Goal: Task Accomplishment & Management: Manage account settings

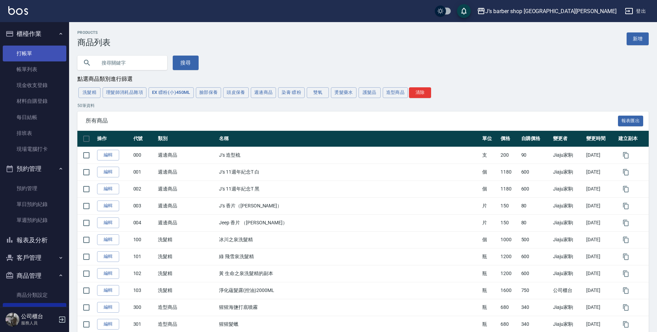
click at [15, 55] on link "打帳單" at bounding box center [35, 54] width 64 height 16
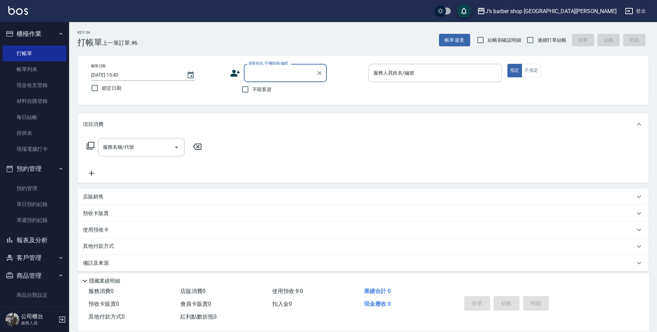
click at [281, 74] on input "顧客姓名/手機號碼/編號" at bounding box center [280, 73] width 66 height 12
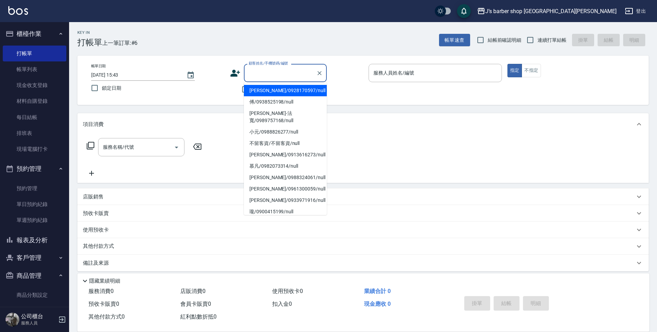
click at [286, 74] on input "顧客姓名/手機號碼/編號" at bounding box center [280, 73] width 66 height 12
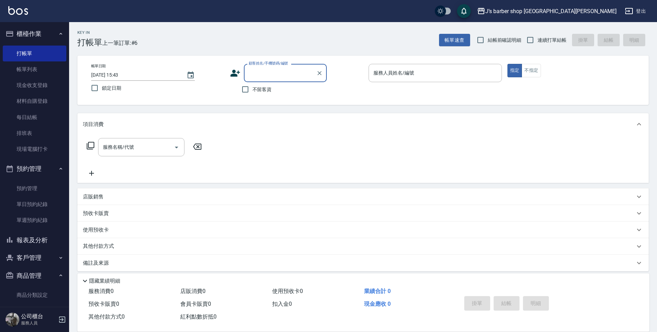
click at [266, 96] on label "不留客資" at bounding box center [255, 89] width 34 height 15
click at [252, 96] on input "不留客資" at bounding box center [245, 89] width 15 height 15
checkbox input "true"
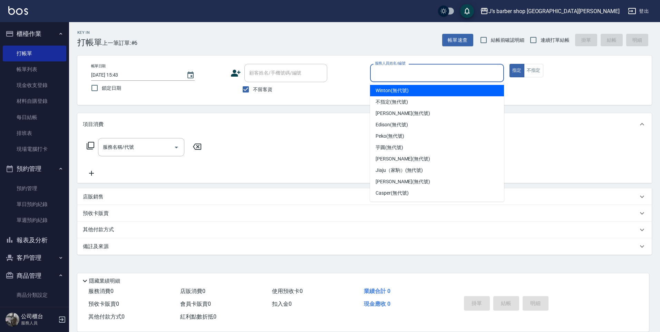
click at [443, 75] on input "服務人員姓名/編號" at bounding box center [437, 73] width 128 height 12
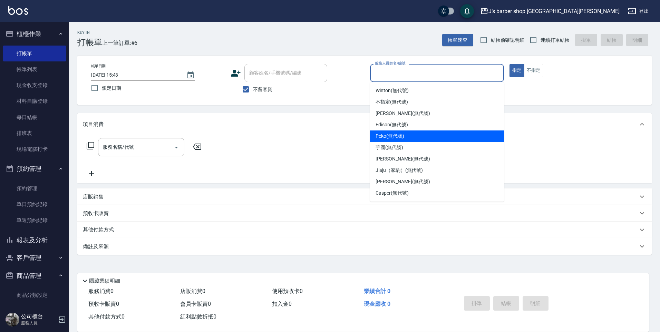
click at [422, 125] on div "Edison (無代號)" at bounding box center [437, 124] width 134 height 11
type input "Edison(無代號)"
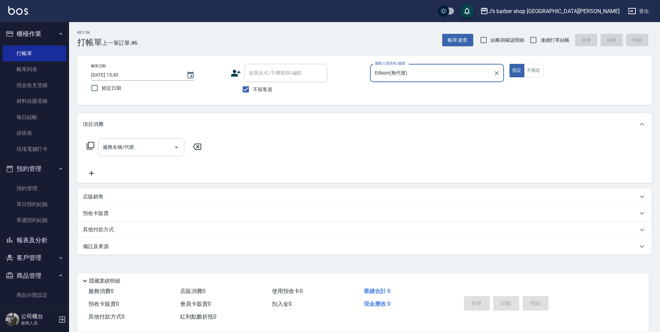
click at [165, 147] on input "服務名稱/代號" at bounding box center [136, 147] width 70 height 12
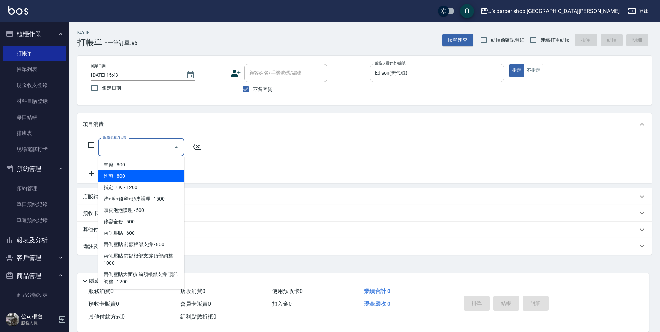
click at [149, 176] on span "洗剪 - 800" at bounding box center [141, 176] width 86 height 11
type input "洗剪(101)"
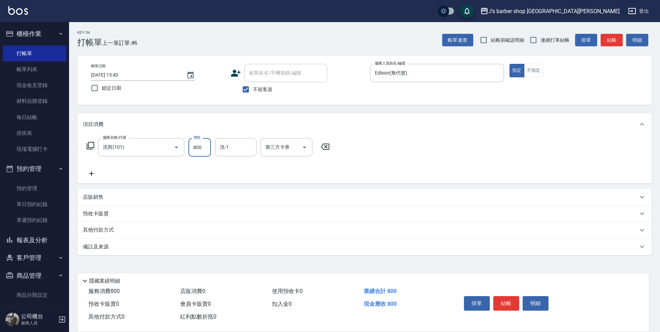
drag, startPoint x: 200, startPoint y: 141, endPoint x: 194, endPoint y: 143, distance: 5.9
click at [200, 142] on input "800" at bounding box center [200, 147] width 22 height 19
type input "300"
click at [506, 299] on button "結帳" at bounding box center [506, 303] width 26 height 15
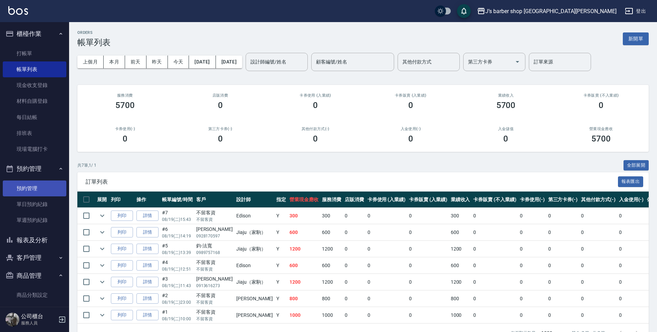
click at [32, 189] on link "預約管理" at bounding box center [35, 189] width 64 height 16
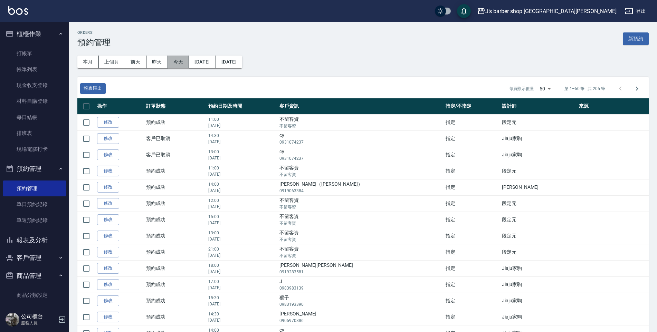
click at [176, 59] on button "今天" at bounding box center [178, 62] width 21 height 13
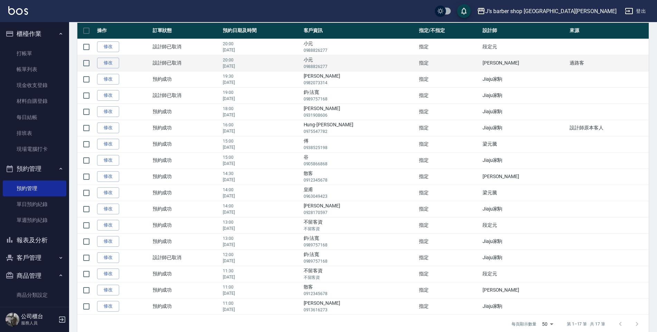
scroll to position [85, 0]
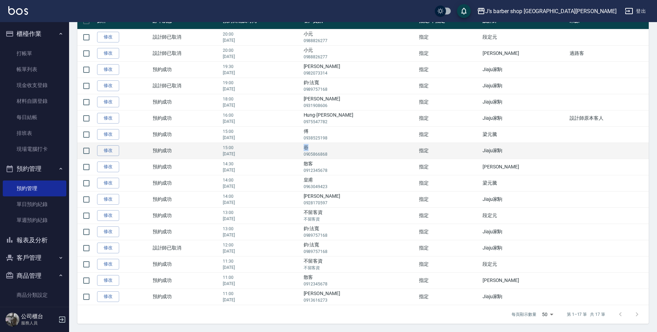
drag, startPoint x: 342, startPoint y: 145, endPoint x: 347, endPoint y: 149, distance: 6.1
click at [347, 149] on td "谷 0905866868" at bounding box center [359, 151] width 115 height 16
drag, startPoint x: 347, startPoint y: 149, endPoint x: 342, endPoint y: 147, distance: 4.8
copy td "谷"
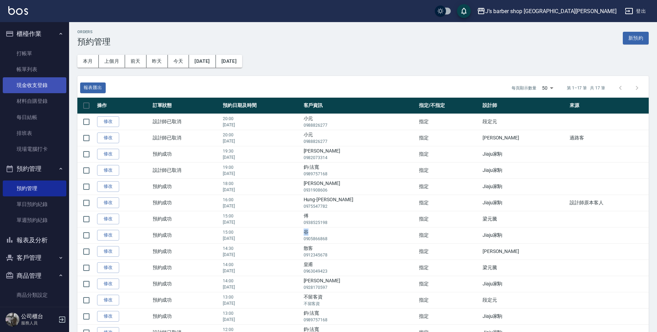
scroll to position [0, 0]
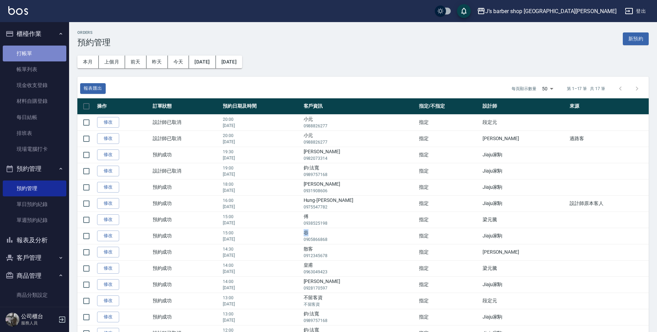
click at [51, 56] on link "打帳單" at bounding box center [35, 54] width 64 height 16
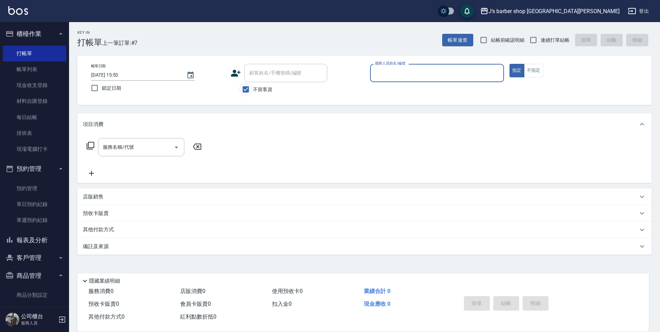
click at [242, 87] on input "不留客資" at bounding box center [246, 89] width 15 height 15
checkbox input "false"
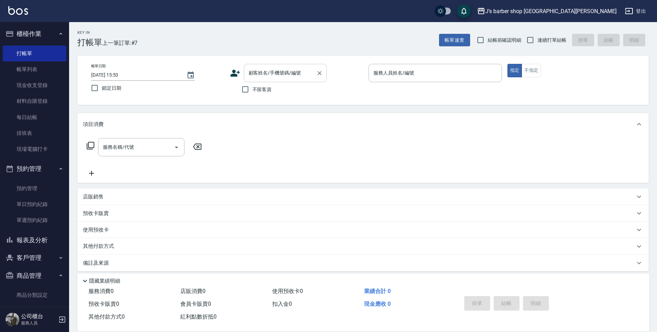
click at [276, 75] on input "顧客姓名/手機號碼/編號" at bounding box center [280, 73] width 66 height 12
paste input "谷"
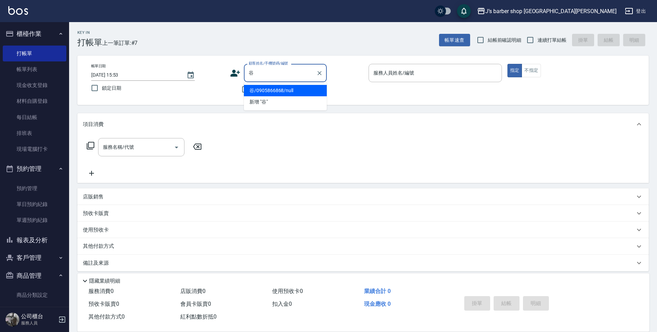
click at [282, 89] on li "谷/0905866868/null" at bounding box center [285, 90] width 83 height 11
type input "谷/0905866868/null"
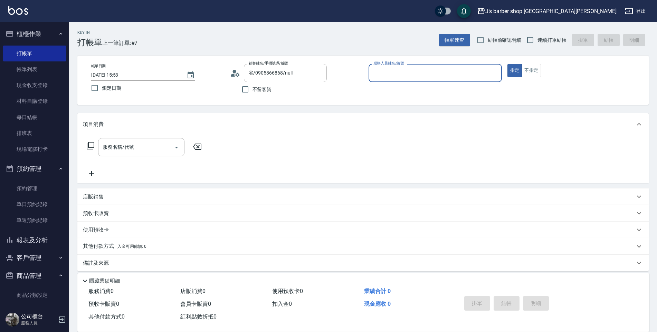
click at [388, 72] on input "服務人員姓名/編號" at bounding box center [434, 73] width 127 height 12
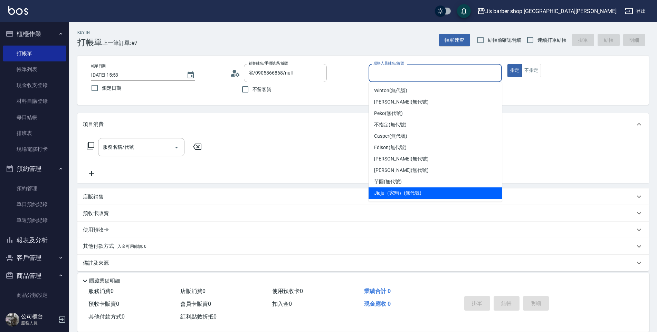
click at [419, 195] on span "Jiaju（家駒） (無代號)" at bounding box center [397, 193] width 47 height 7
type input "Jiaju（家駒）(無代號)"
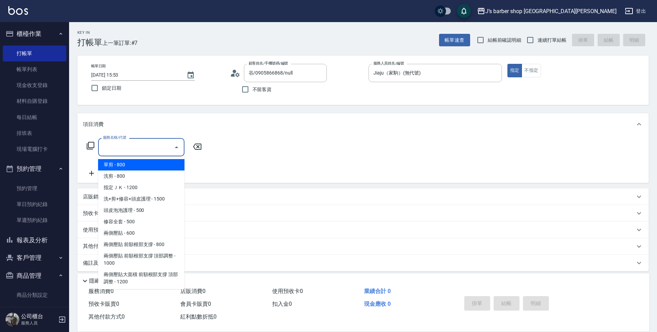
click at [152, 146] on input "服務名稱/代號" at bounding box center [136, 147] width 70 height 12
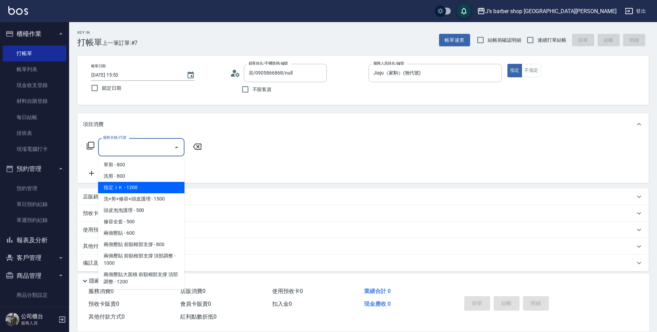
click at [153, 183] on span "指定ＪＫ - 1200" at bounding box center [141, 187] width 86 height 11
type input "指定ＪＫ(102)"
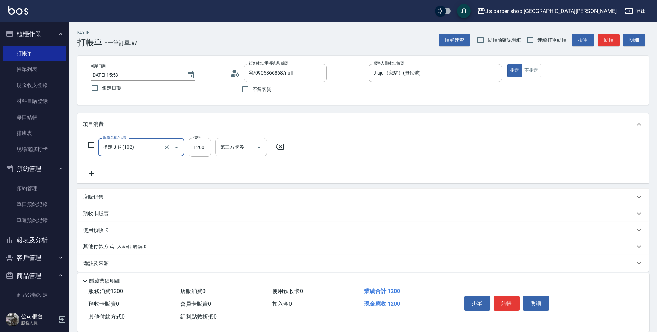
click at [242, 151] on input "第三方卡券" at bounding box center [235, 147] width 35 height 12
click at [244, 119] on div "項目消費" at bounding box center [362, 124] width 571 height 22
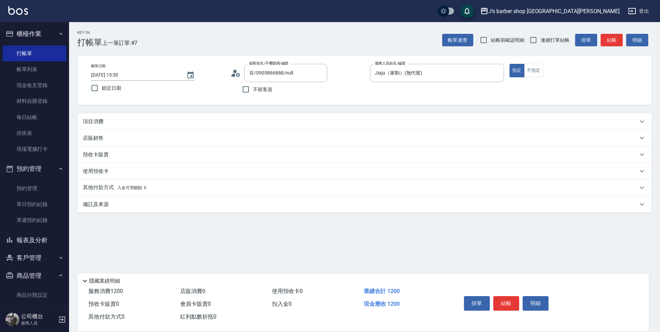
click at [244, 119] on div "項目消費" at bounding box center [360, 121] width 555 height 7
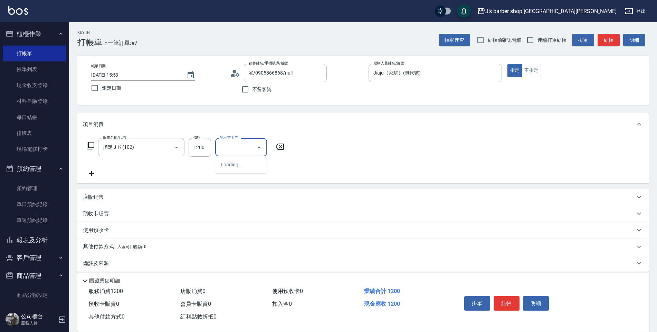
click at [237, 148] on input "第三方卡券" at bounding box center [235, 147] width 35 height 12
click at [250, 118] on div "項目消費" at bounding box center [362, 124] width 571 height 22
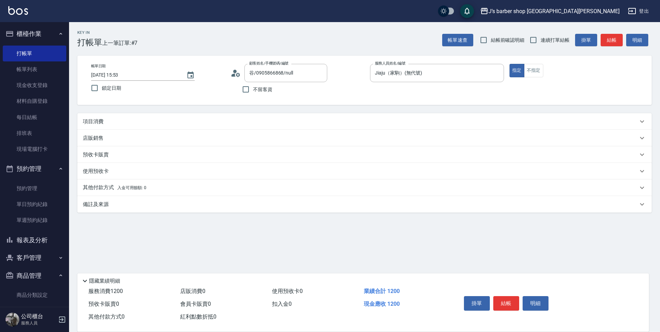
click at [250, 118] on div "項目消費" at bounding box center [360, 121] width 555 height 7
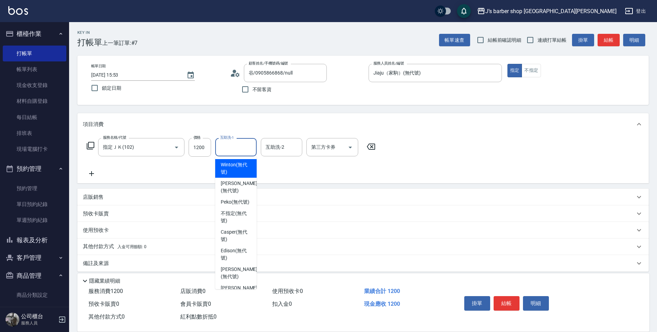
click at [248, 149] on input "互助洗-1" at bounding box center [235, 147] width 35 height 12
click at [243, 206] on span "Peko (無代號)" at bounding box center [235, 202] width 29 height 7
type input "Peko(無代號)"
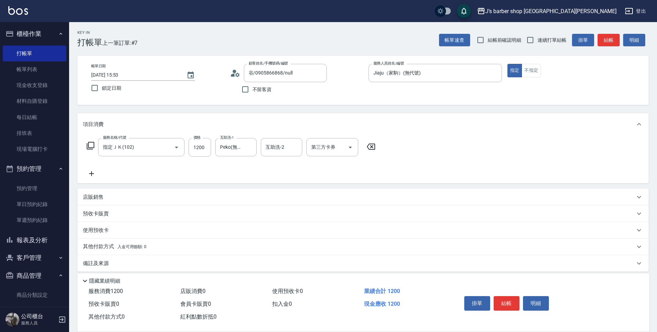
click at [419, 132] on div "項目消費" at bounding box center [362, 124] width 571 height 22
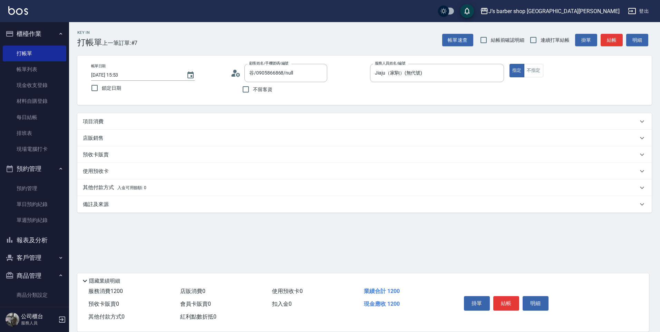
click at [440, 120] on div "項目消費" at bounding box center [360, 121] width 555 height 7
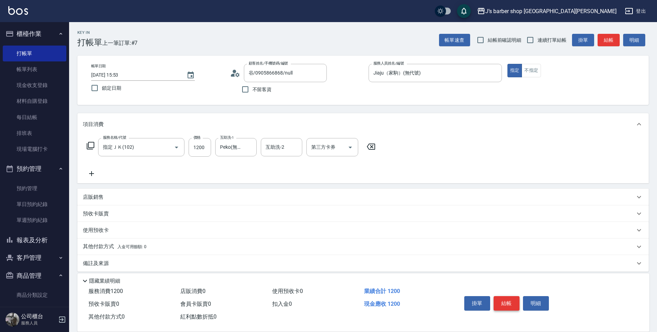
click at [498, 299] on button "結帳" at bounding box center [506, 303] width 26 height 15
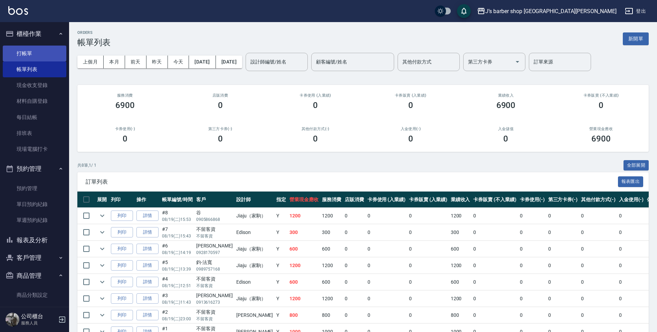
click at [33, 57] on link "打帳單" at bounding box center [35, 54] width 64 height 16
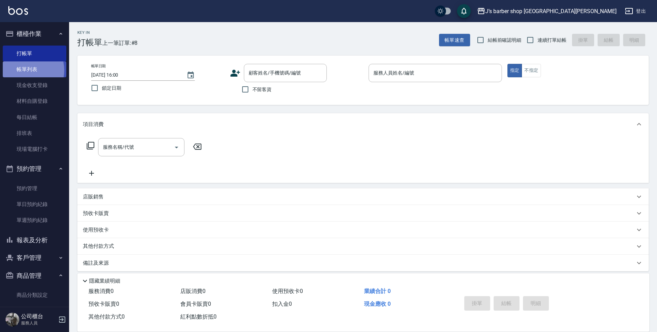
click at [26, 70] on link "帳單列表" at bounding box center [35, 69] width 64 height 16
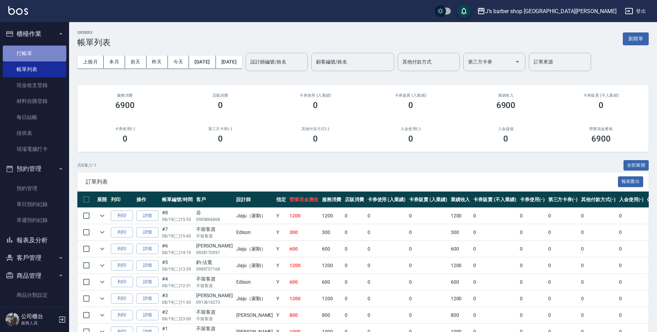
click at [35, 55] on link "打帳單" at bounding box center [35, 54] width 64 height 16
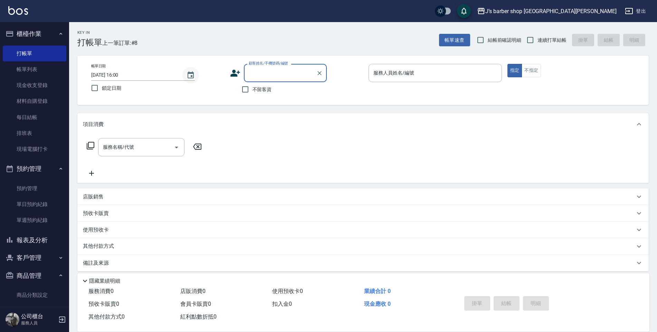
click at [194, 81] on button "Choose date, selected date is 2025-08-19" at bounding box center [190, 75] width 17 height 17
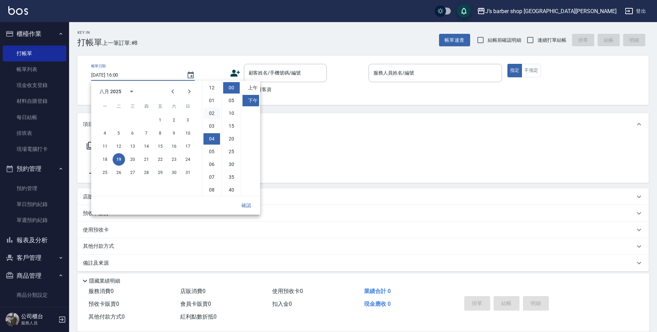
click at [210, 113] on li "02" at bounding box center [211, 113] width 17 height 11
type input "[DATE] 14:00"
click at [251, 201] on button "確認" at bounding box center [246, 205] width 22 height 13
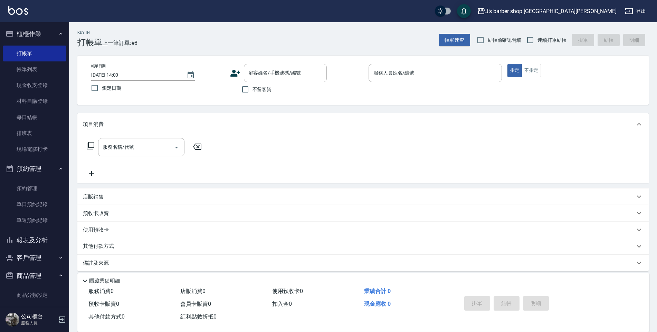
click at [257, 91] on span "不留客資" at bounding box center [261, 89] width 19 height 7
click at [252, 91] on input "不留客資" at bounding box center [245, 89] width 15 height 15
checkbox input "true"
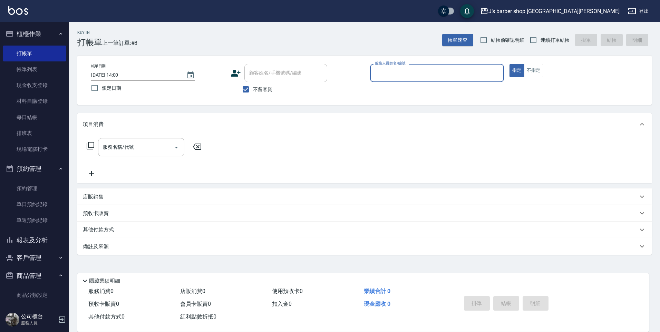
click at [417, 79] on div "服務人員姓名/編號" at bounding box center [437, 73] width 134 height 18
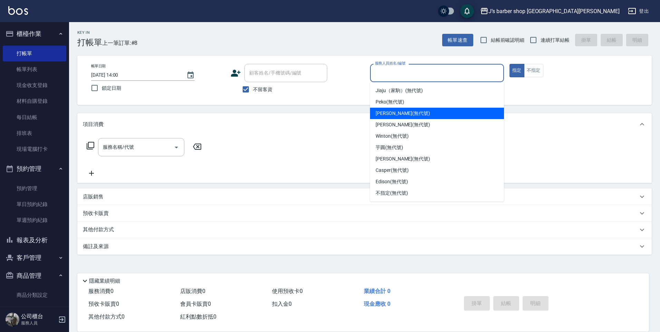
drag, startPoint x: 400, startPoint y: 111, endPoint x: 353, endPoint y: 116, distance: 48.2
click at [400, 111] on span "[PERSON_NAME] (無代號)" at bounding box center [403, 113] width 55 height 7
type input "[PERSON_NAME](無代號)"
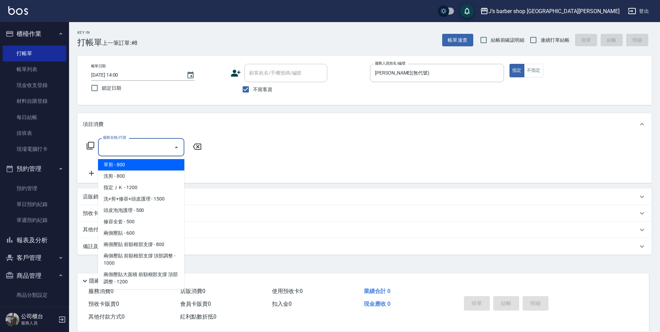
click at [140, 149] on input "服務名稱/代號" at bounding box center [136, 147] width 70 height 12
click at [127, 174] on span "洗剪 - 800" at bounding box center [141, 176] width 86 height 11
type input "洗剪(101)"
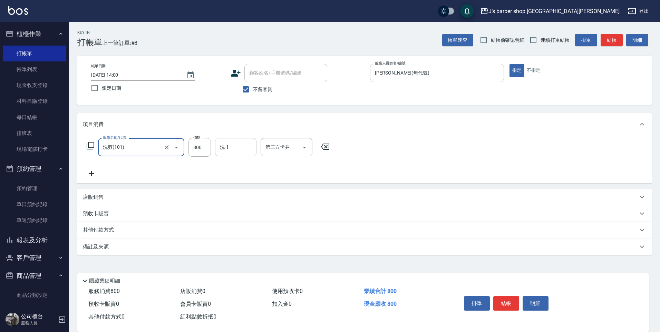
click at [234, 145] on input "洗-1" at bounding box center [235, 147] width 35 height 12
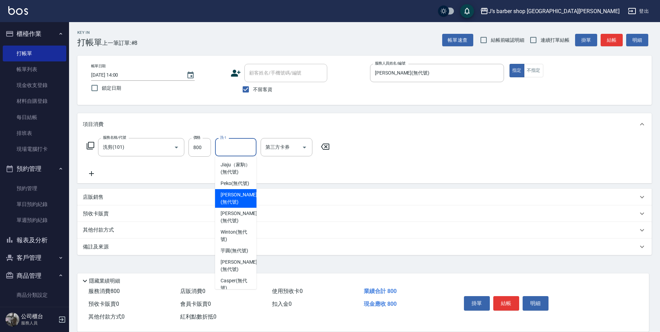
click at [234, 206] on span "[PERSON_NAME] (無代號)" at bounding box center [239, 198] width 37 height 15
type input "[PERSON_NAME](無代號)"
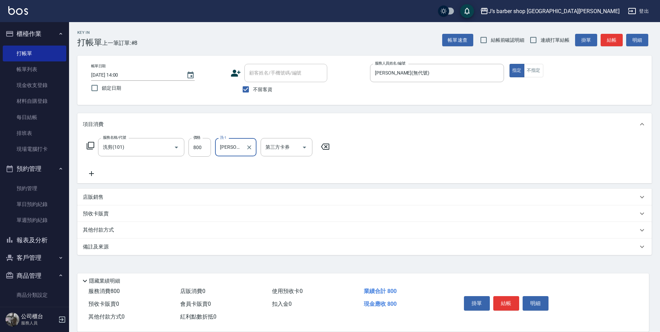
click at [208, 160] on div "服務名稱/代號 洗剪(101) 服務名稱/代號 價格 800 價格 洗-1 KENNY(無代號) 洗-1 第三方卡券 第三方卡券" at bounding box center [208, 158] width 251 height 40
click at [125, 249] on div "備註及來源" at bounding box center [360, 246] width 555 height 7
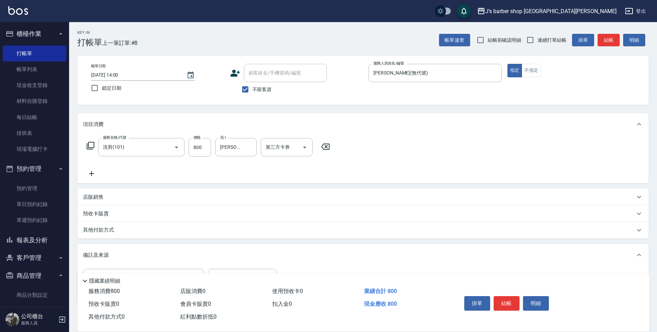
scroll to position [36, 0]
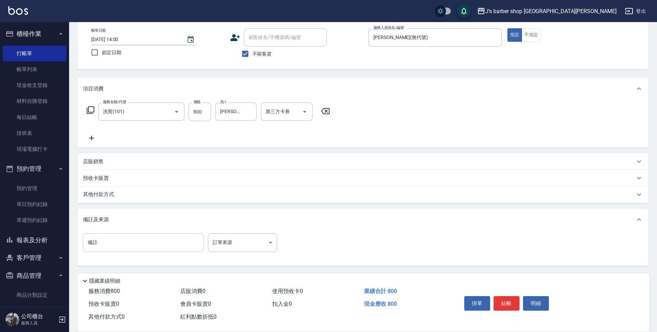
click at [123, 239] on input "備註" at bounding box center [143, 242] width 121 height 19
type input "F"
type input "ㄎ"
type input "轉帳"
click at [502, 297] on button "結帳" at bounding box center [506, 303] width 26 height 15
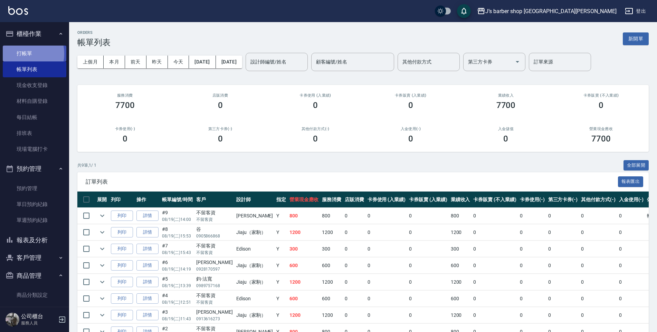
drag, startPoint x: 21, startPoint y: 54, endPoint x: 110, endPoint y: 67, distance: 90.0
click at [21, 55] on link "打帳單" at bounding box center [35, 54] width 64 height 16
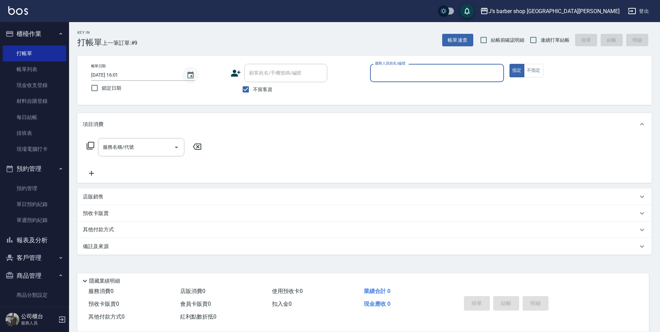
click at [192, 73] on icon "Choose date, selected date is 2025-08-19" at bounding box center [190, 74] width 6 height 7
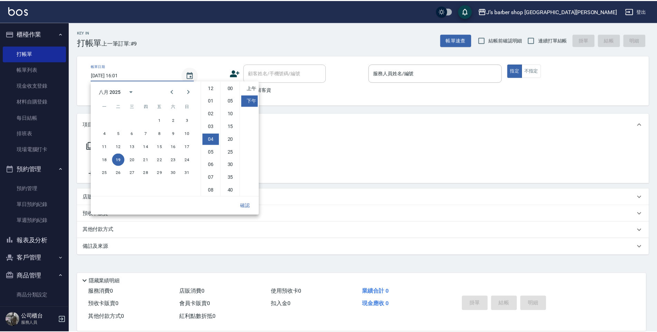
scroll to position [39, 0]
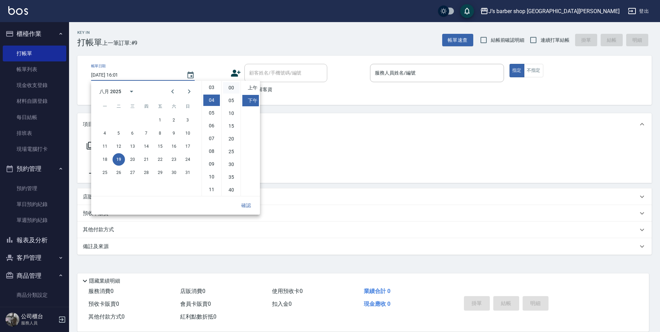
click at [227, 88] on li "00" at bounding box center [231, 87] width 17 height 11
type input "[DATE] 16:00"
click at [251, 209] on button "確認" at bounding box center [246, 205] width 22 height 13
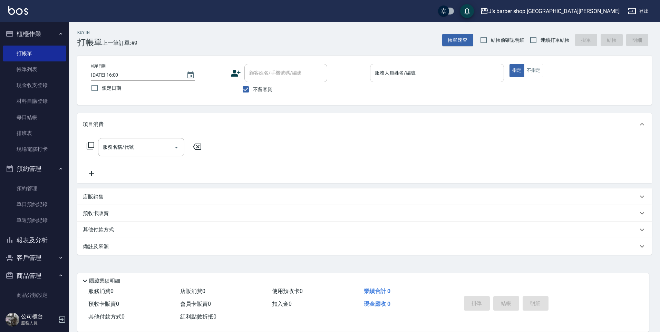
click at [400, 73] on input "服務人員姓名/編號" at bounding box center [437, 73] width 128 height 12
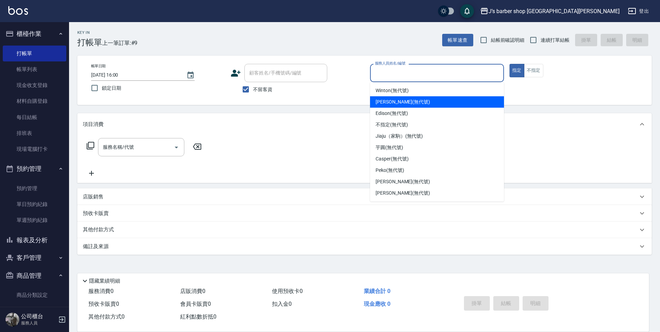
click at [390, 103] on span "[PERSON_NAME] (無代號)" at bounding box center [403, 101] width 55 height 7
type input "[PERSON_NAME](無代號)"
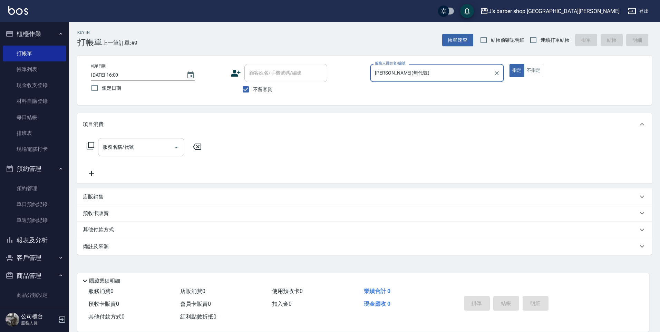
click at [166, 151] on input "服務名稱/代號" at bounding box center [136, 147] width 70 height 12
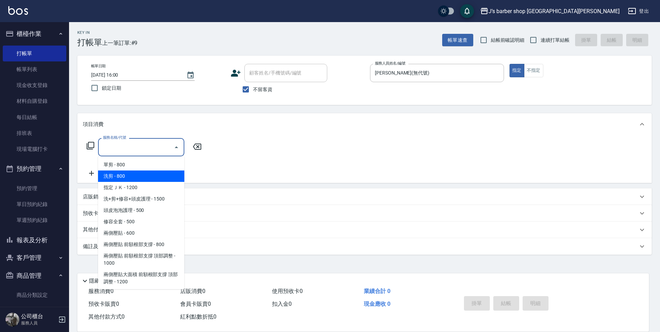
click at [154, 175] on span "洗剪 - 800" at bounding box center [141, 176] width 86 height 11
type input "洗剪(101)"
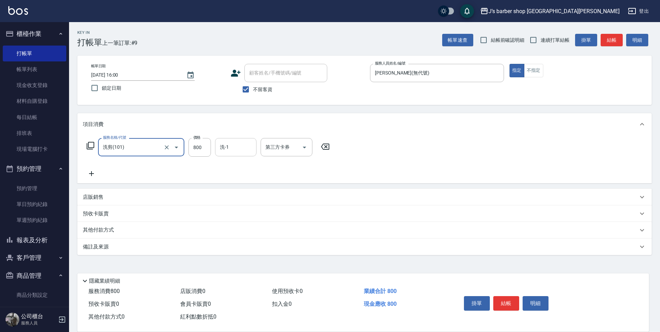
click at [225, 145] on input "洗-1" at bounding box center [235, 147] width 35 height 12
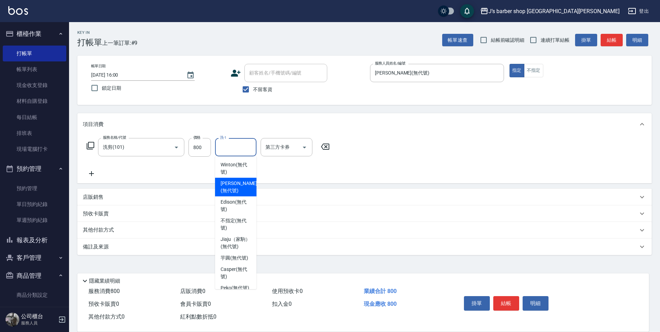
click at [229, 181] on span "[PERSON_NAME] (無代號)" at bounding box center [239, 187] width 37 height 15
type input "[PERSON_NAME](無代號)"
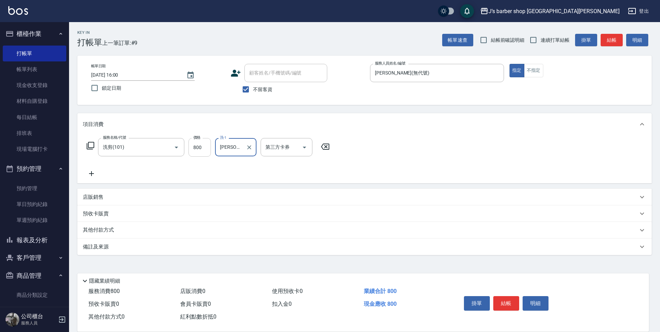
click at [200, 151] on input "800" at bounding box center [200, 147] width 22 height 19
type input "700"
click at [508, 305] on button "結帳" at bounding box center [506, 303] width 26 height 15
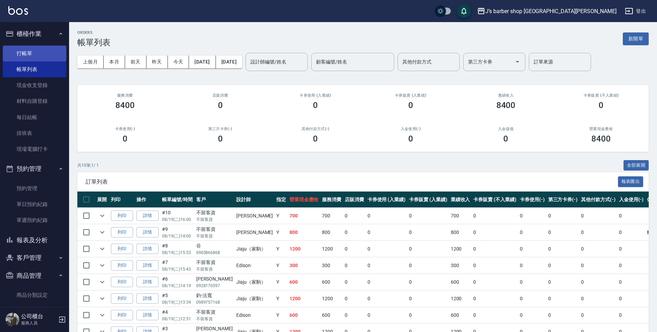
click at [57, 59] on link "打帳單" at bounding box center [35, 54] width 64 height 16
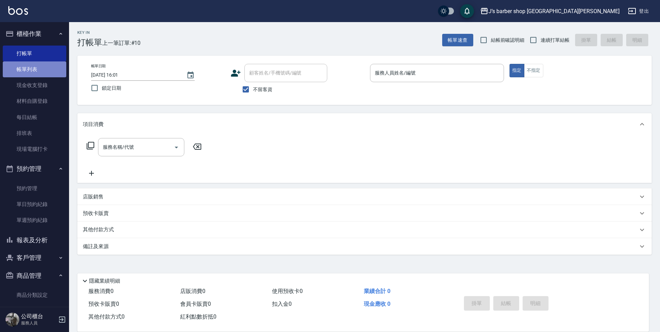
click at [38, 72] on link "帳單列表" at bounding box center [35, 69] width 64 height 16
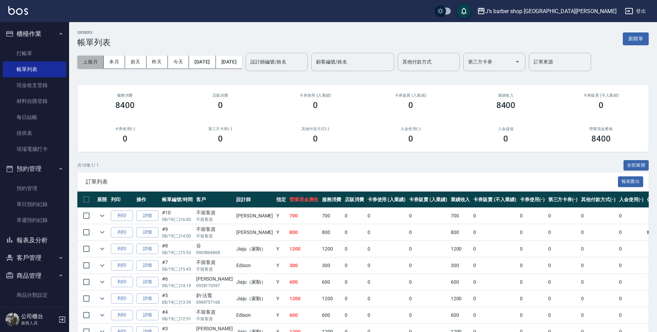
click at [86, 60] on button "上個月" at bounding box center [90, 62] width 26 height 13
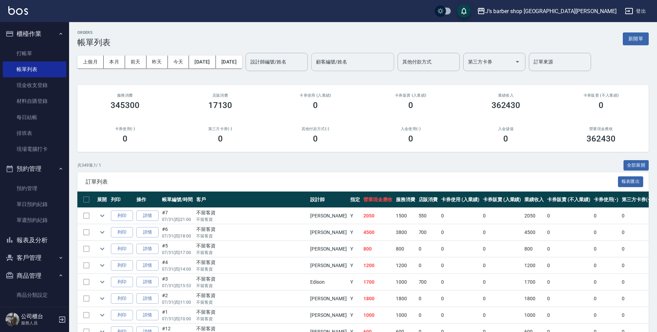
click at [374, 63] on input "顧客編號/姓名" at bounding box center [352, 62] width 77 height 12
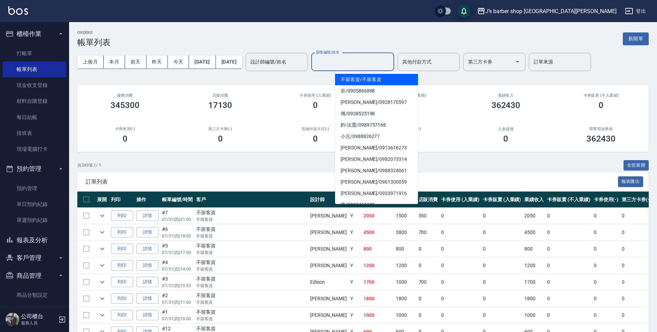
type input "ㄘ"
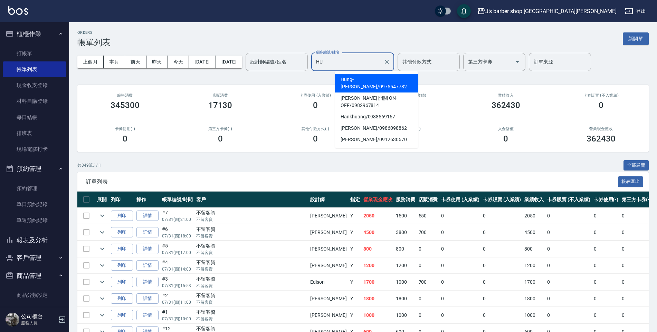
click at [394, 76] on span "Hung-Chi Bill / 0975547782" at bounding box center [376, 83] width 83 height 19
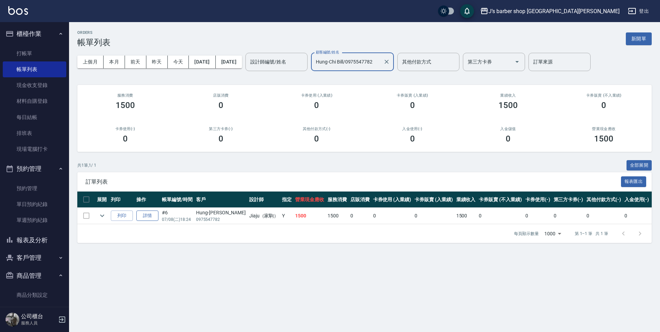
type input "Hung-Chi Bill/0975547782"
click at [142, 216] on link "詳情" at bounding box center [147, 216] width 22 height 11
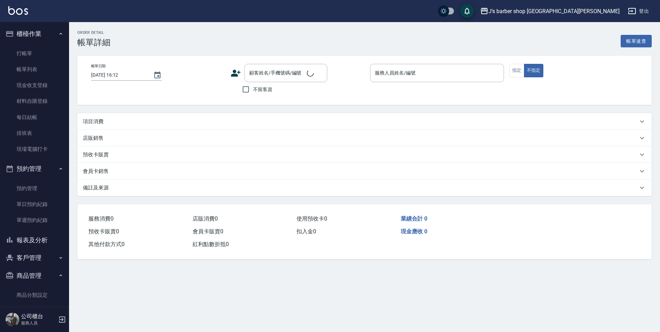
type input "[DATE] 18:24"
type input "Jiaju（家駒）(無代號)"
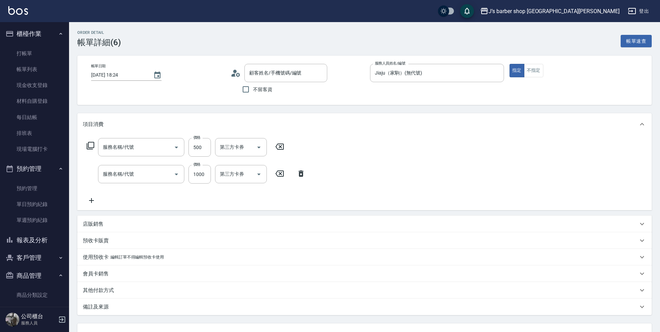
type input "單剪(100)"
type input "指定ＪＫ(102)"
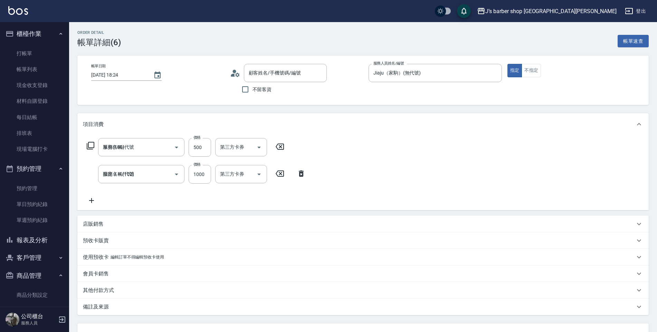
type input "Hung-Chi Bill/0975547782/null"
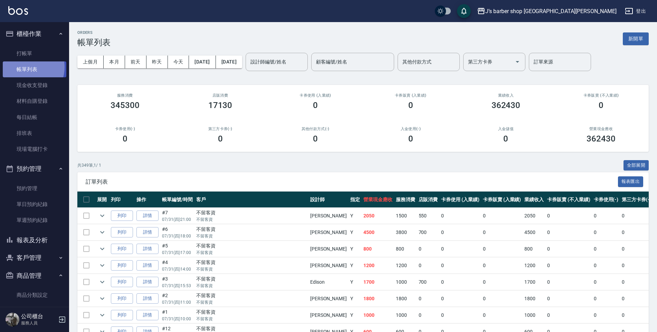
click at [28, 67] on link "帳單列表" at bounding box center [35, 69] width 64 height 16
click at [29, 52] on link "打帳單" at bounding box center [35, 54] width 64 height 16
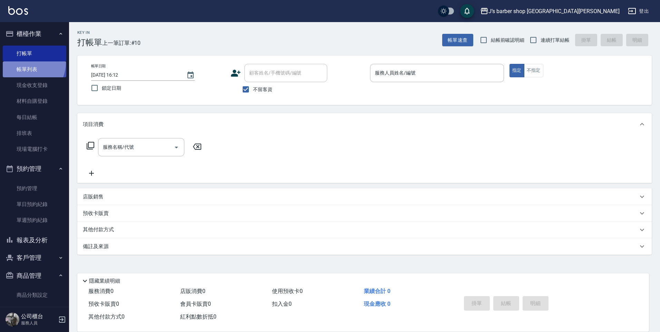
click at [23, 62] on link "帳單列表" at bounding box center [35, 69] width 64 height 16
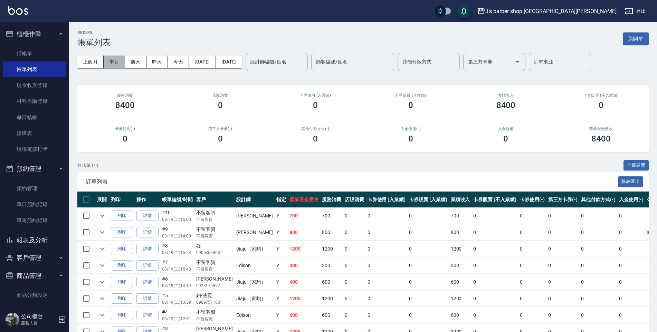
click at [116, 64] on button "本月" at bounding box center [114, 62] width 21 height 13
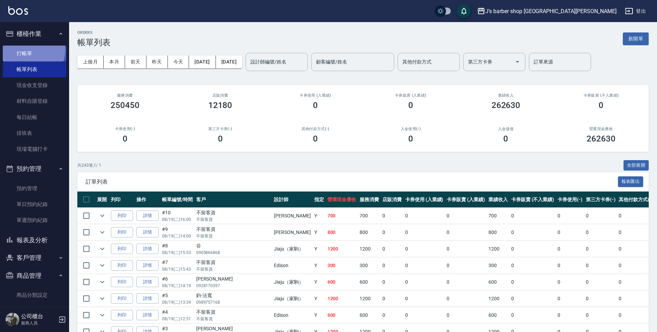
click at [32, 50] on link "打帳單" at bounding box center [35, 54] width 64 height 16
